Goal: Use online tool/utility

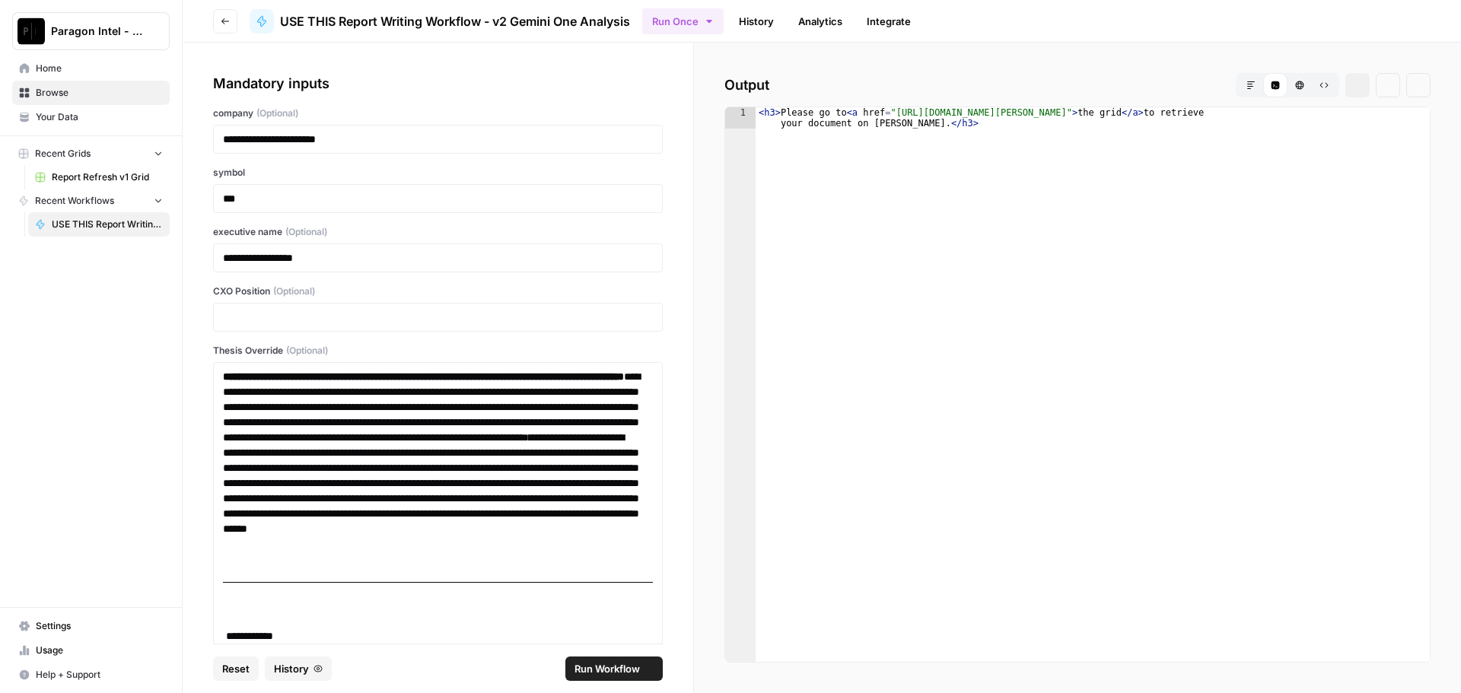
scroll to position [7557, 0]
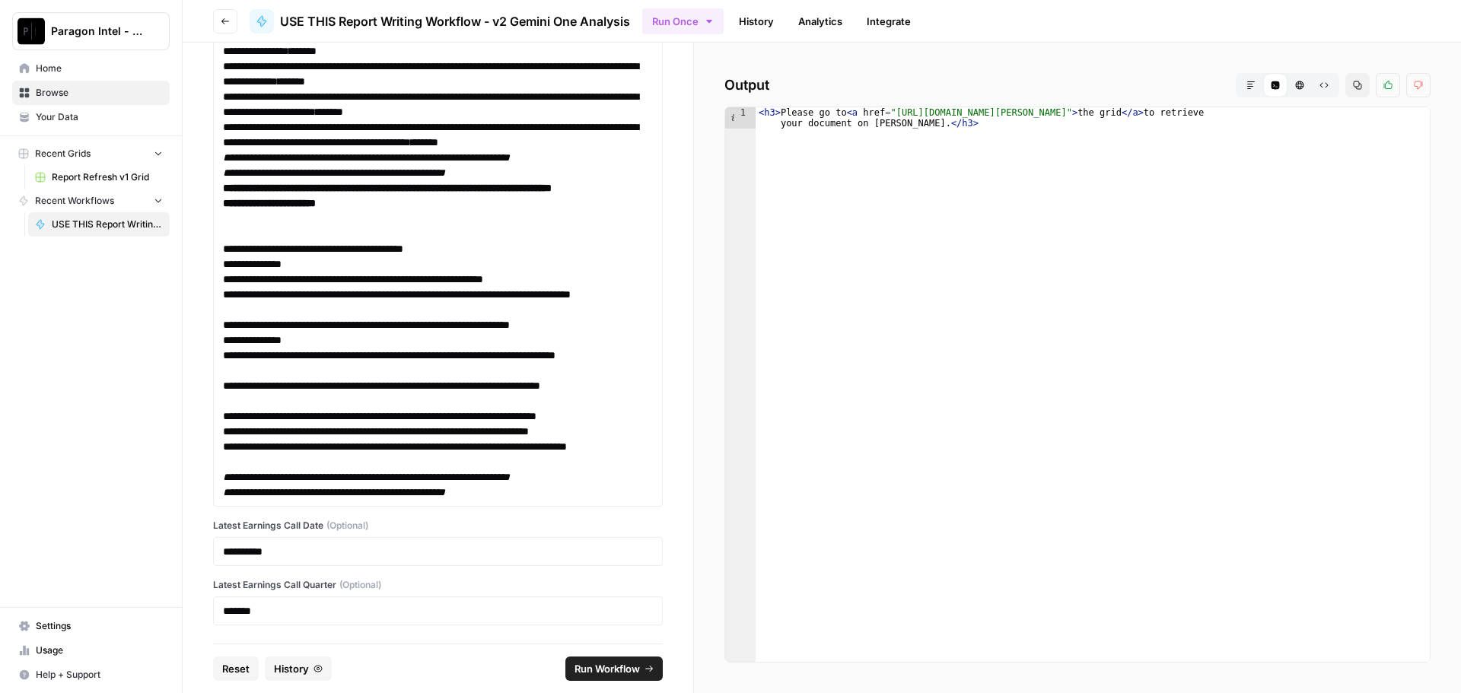
type textarea "**********"
drag, startPoint x: 888, startPoint y: 112, endPoint x: 1315, endPoint y: 104, distance: 427.1
click at [1294, 110] on div "< h3 > Please go to < a href = "https://app.airops.com/paragon-intel-bill-ty-co…" at bounding box center [1093, 406] width 674 height 598
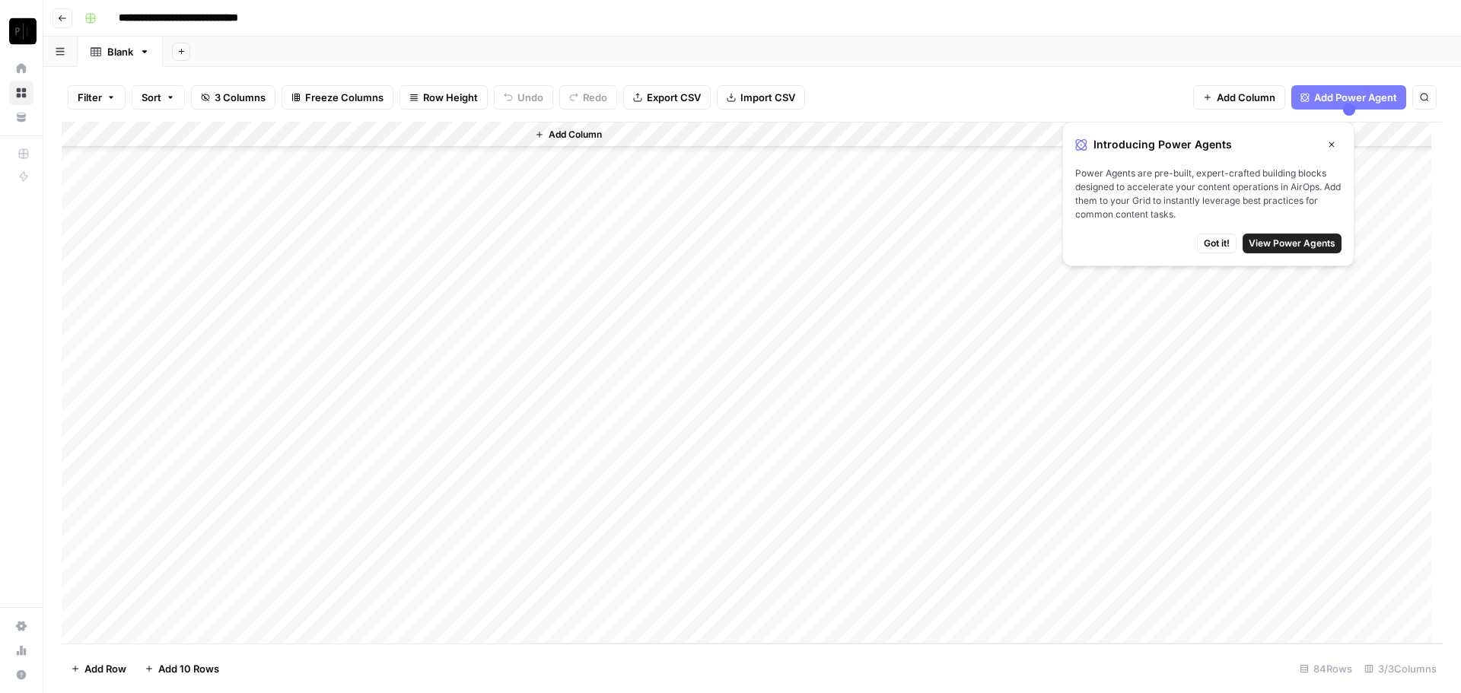
scroll to position [1218, 0]
click at [457, 130] on div "Add Column" at bounding box center [753, 383] width 1382 height 522
click at [464, 263] on span "Sort Descending" at bounding box center [485, 262] width 133 height 15
click at [320, 158] on div "Add Column" at bounding box center [753, 383] width 1382 height 521
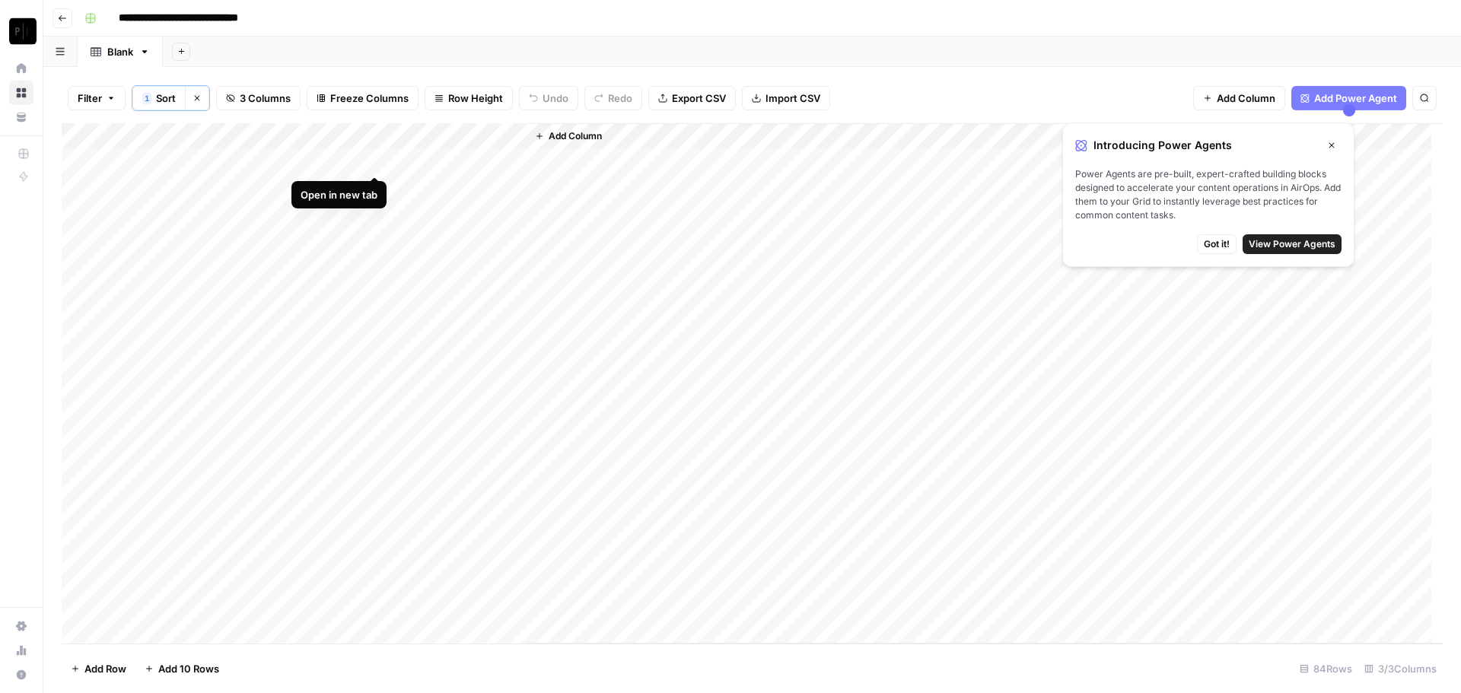
click at [376, 161] on div "Add Column" at bounding box center [753, 383] width 1382 height 521
